Goal: Transaction & Acquisition: Book appointment/travel/reservation

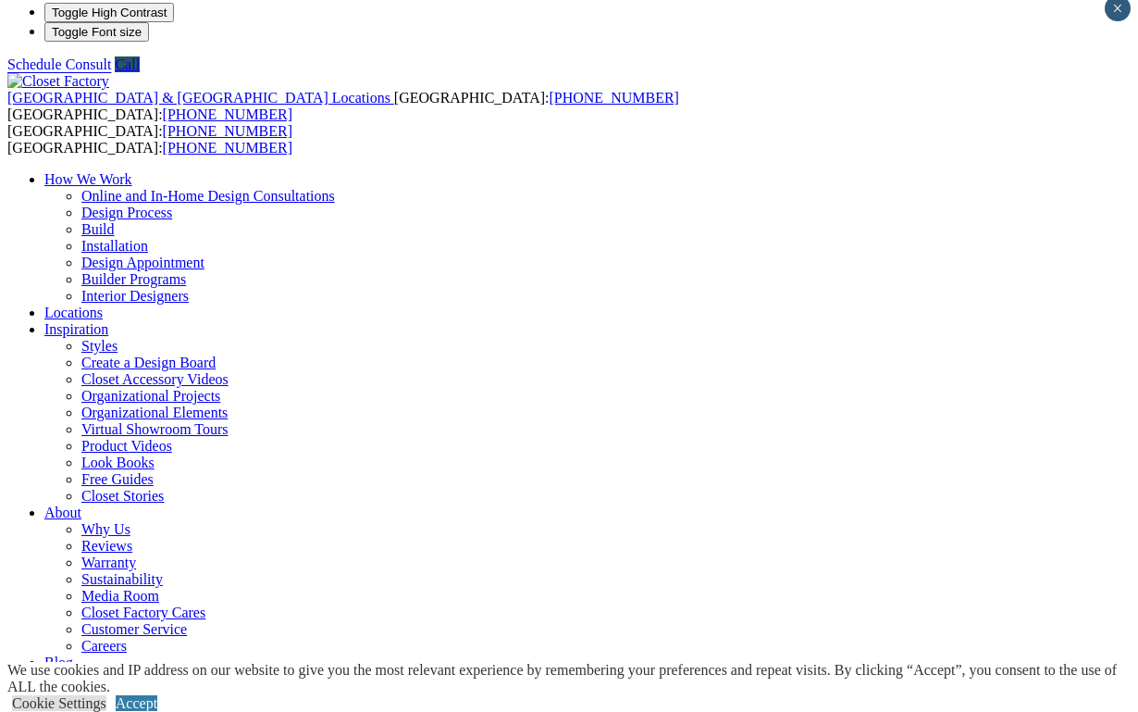
scroll to position [14, 0]
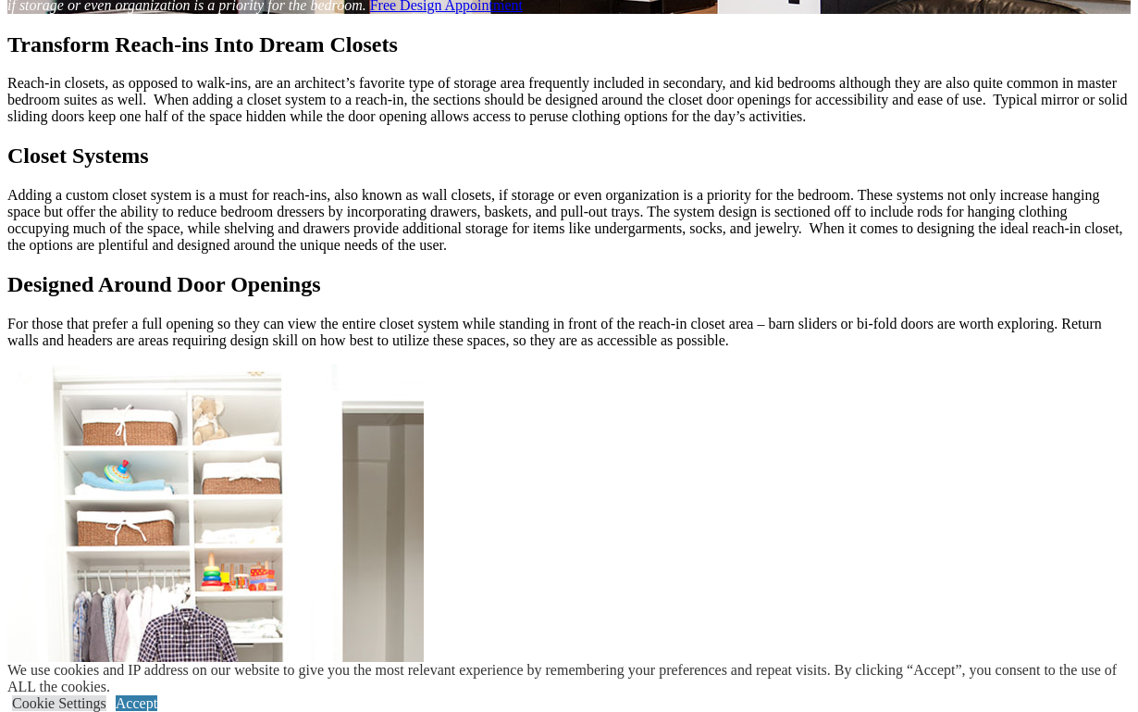
scroll to position [1747, 0]
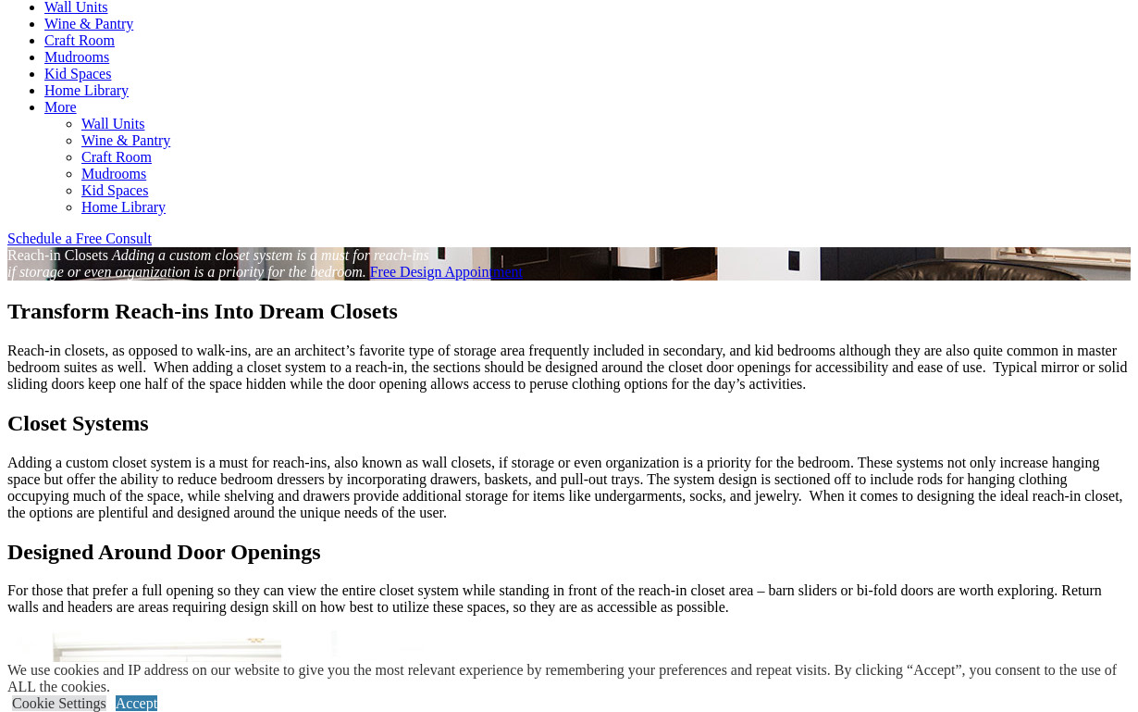
scroll to position [857, 0]
